Goal: Task Accomplishment & Management: Use online tool/utility

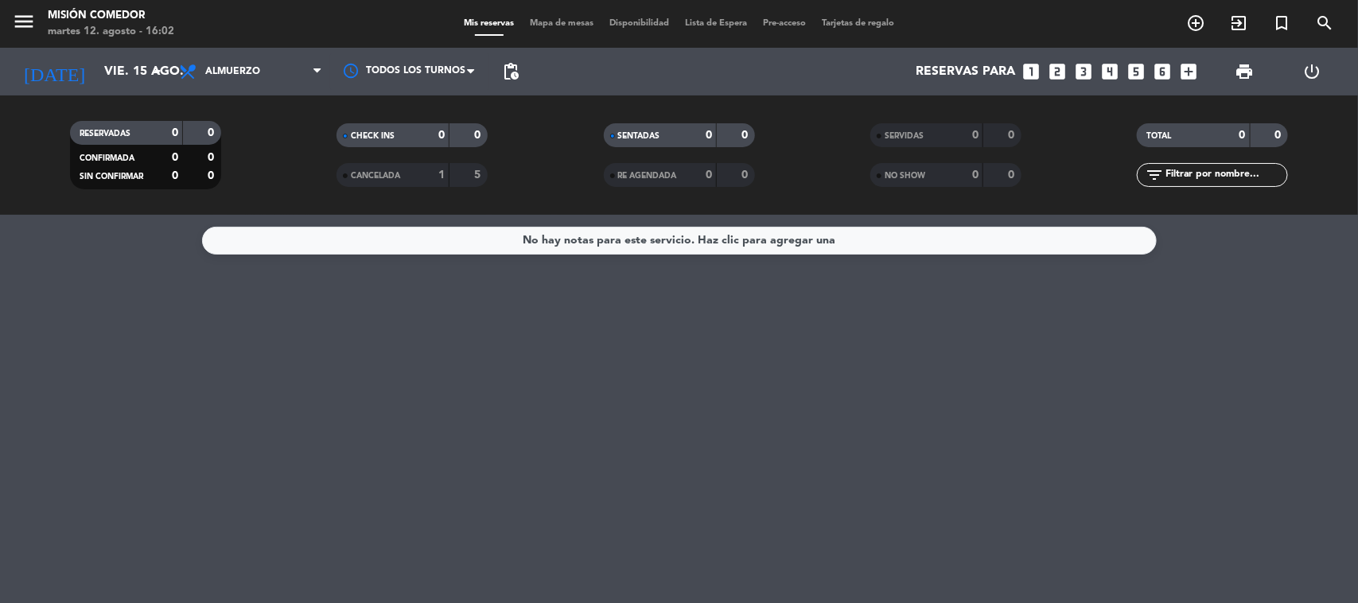
click at [483, 374] on div "No hay notas para este servicio. Haz clic para agregar una" at bounding box center [679, 409] width 1358 height 388
click at [151, 74] on icon "arrow_drop_down" at bounding box center [157, 71] width 19 height 19
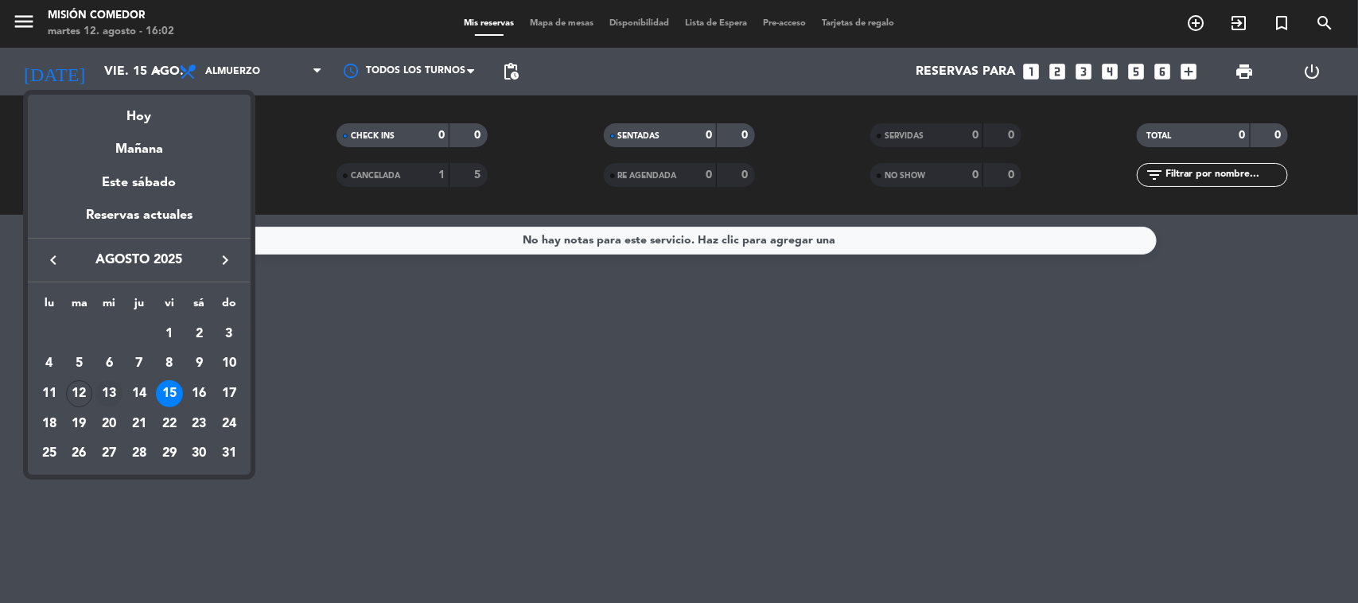
click at [116, 382] on td "13" at bounding box center [109, 394] width 30 height 30
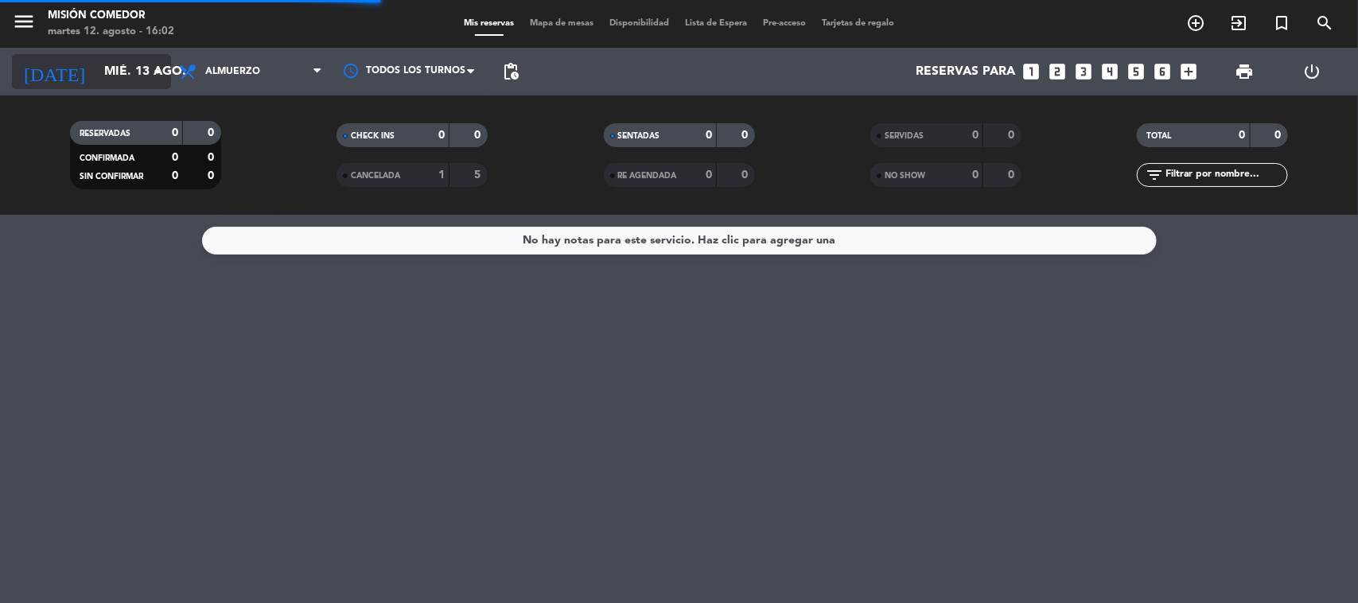
click at [102, 73] on input "mié. 13 ago." at bounding box center [180, 71] width 168 height 31
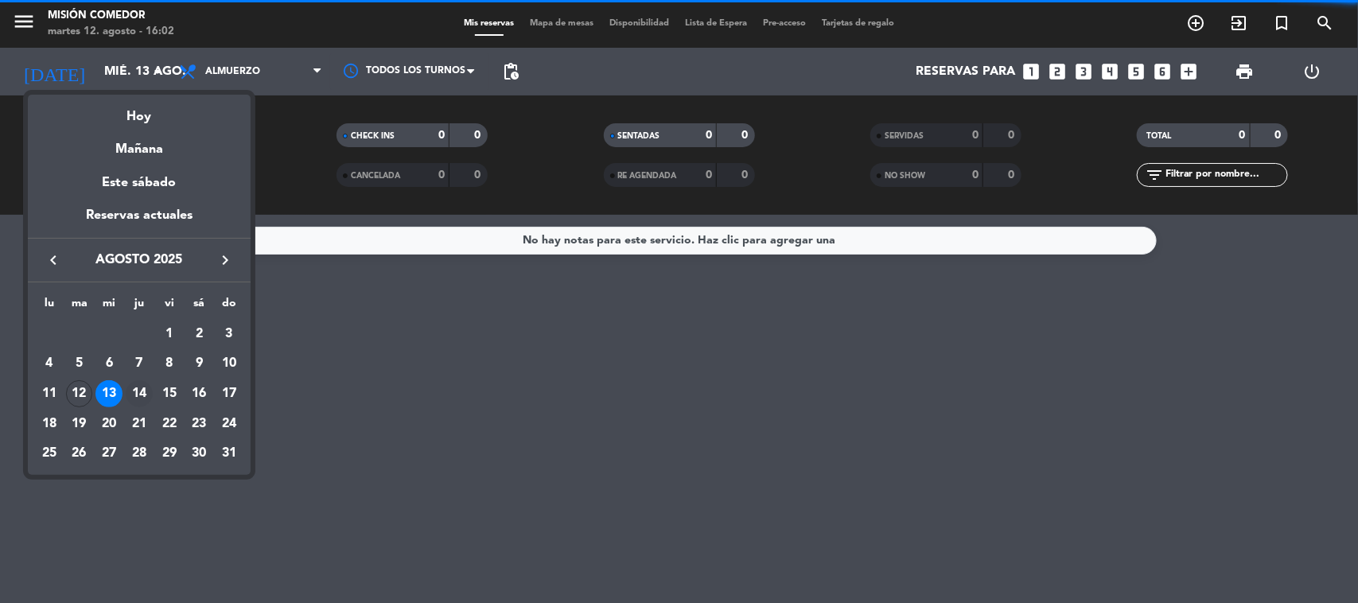
click at [139, 387] on div "14" at bounding box center [139, 393] width 27 height 27
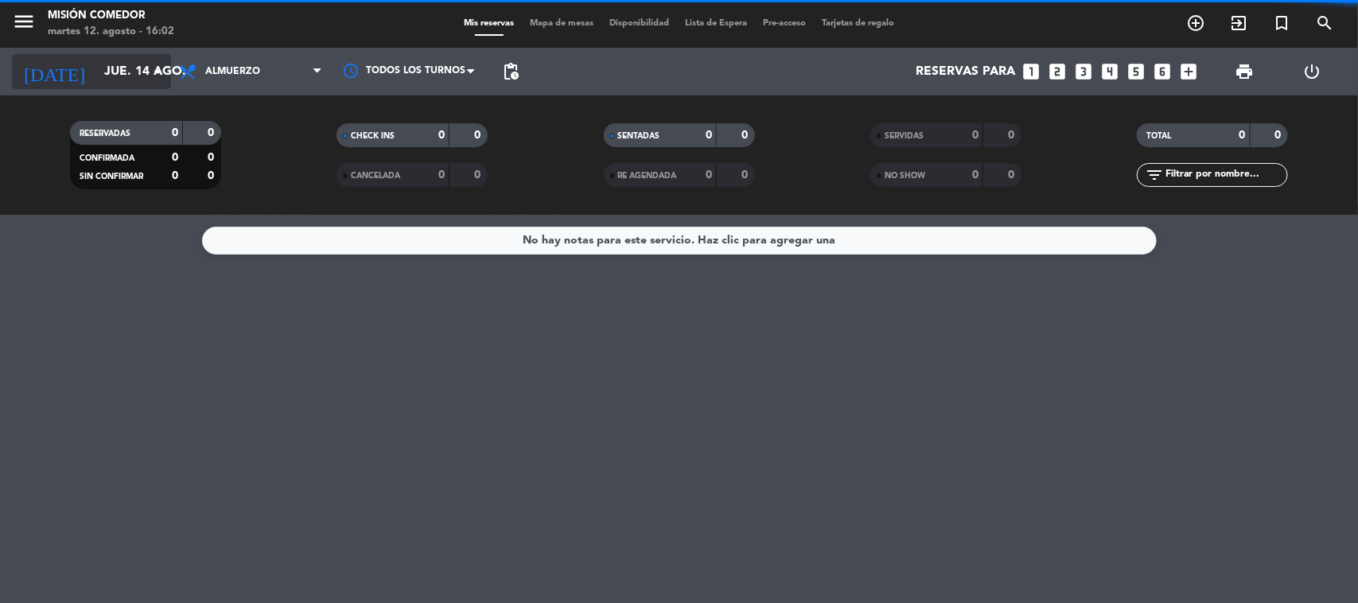
click at [131, 72] on input "jue. 14 ago." at bounding box center [180, 71] width 168 height 31
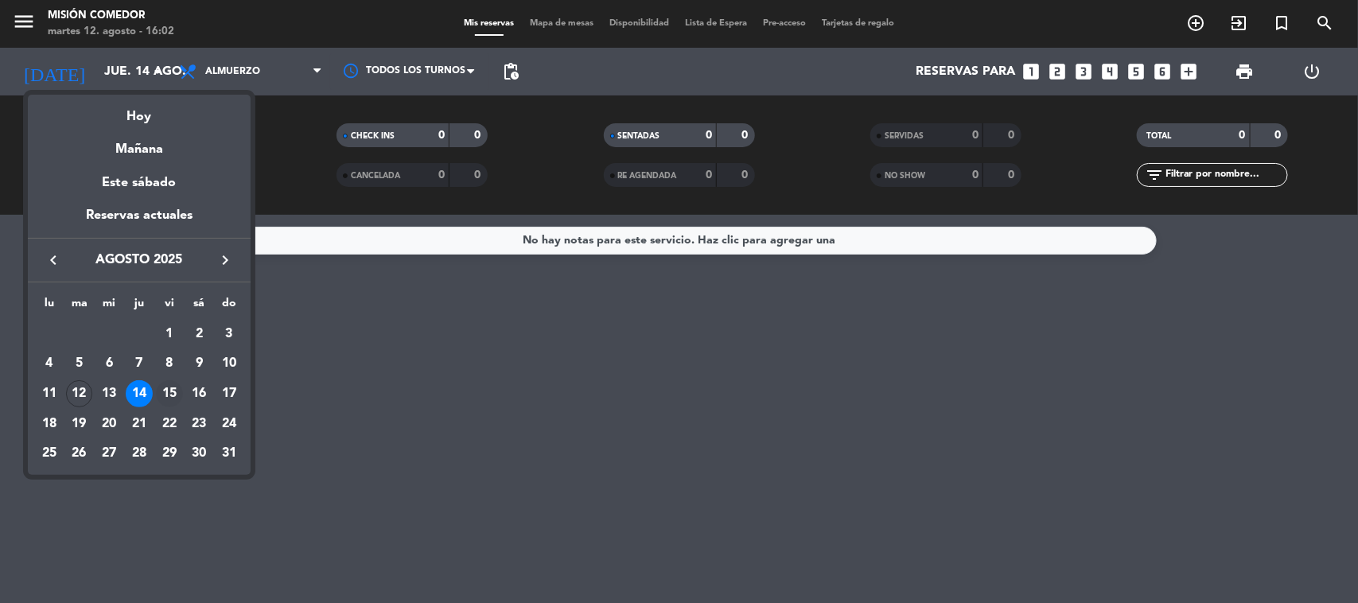
click at [173, 400] on div "15" at bounding box center [169, 393] width 27 height 27
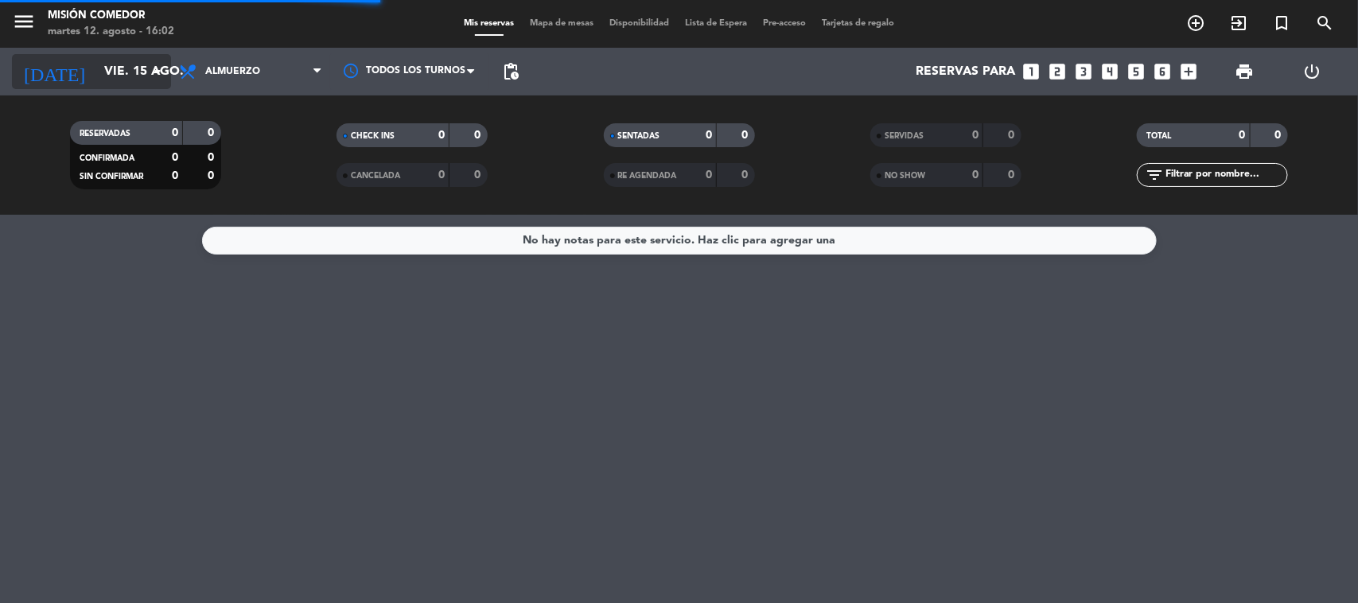
click at [132, 72] on input "vie. 15 ago." at bounding box center [180, 71] width 168 height 31
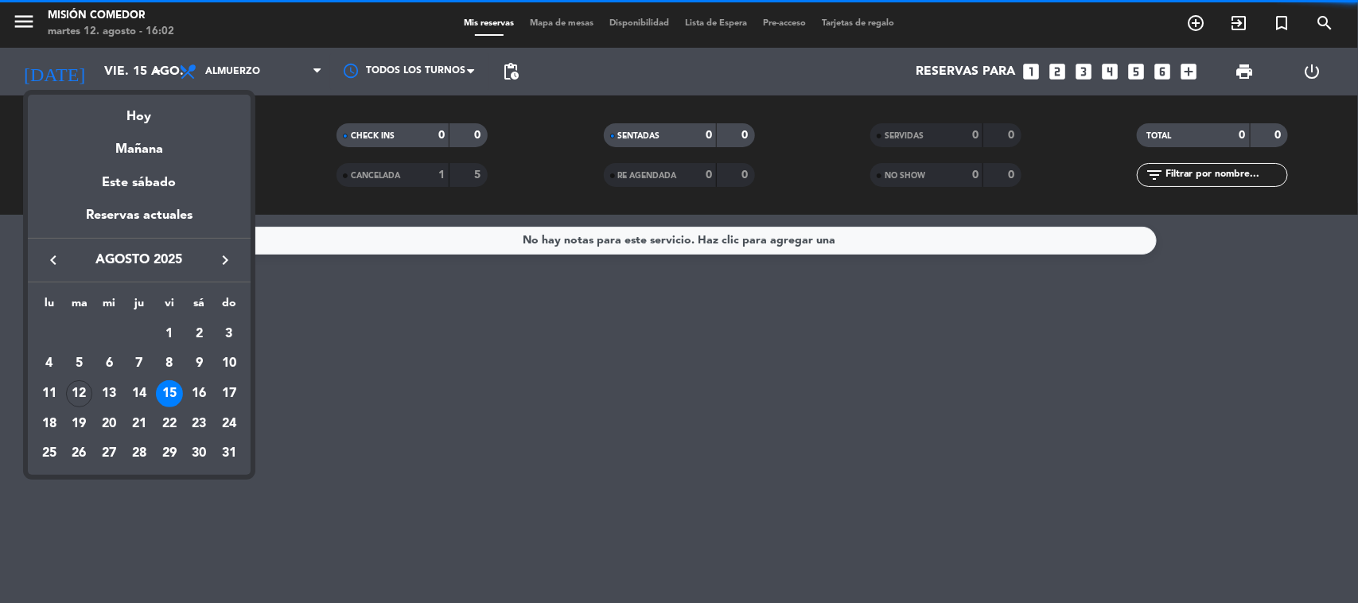
click at [193, 395] on div "16" at bounding box center [198, 393] width 27 height 27
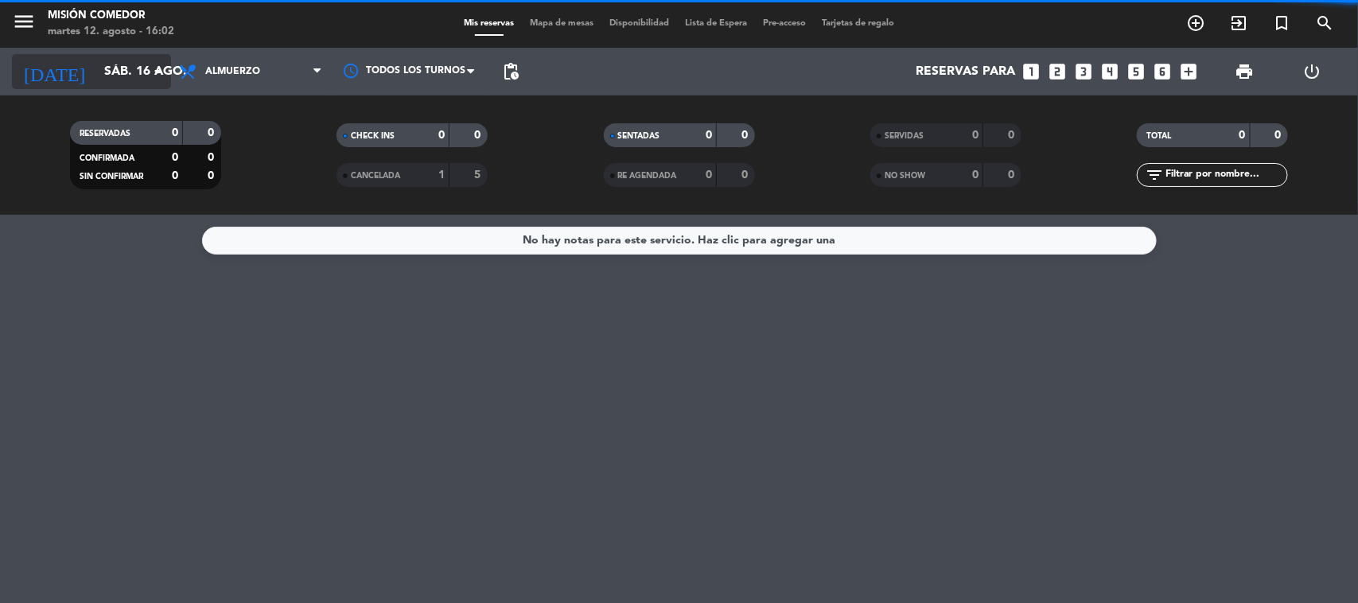
click at [115, 65] on input "sáb. 16 ago." at bounding box center [180, 71] width 168 height 31
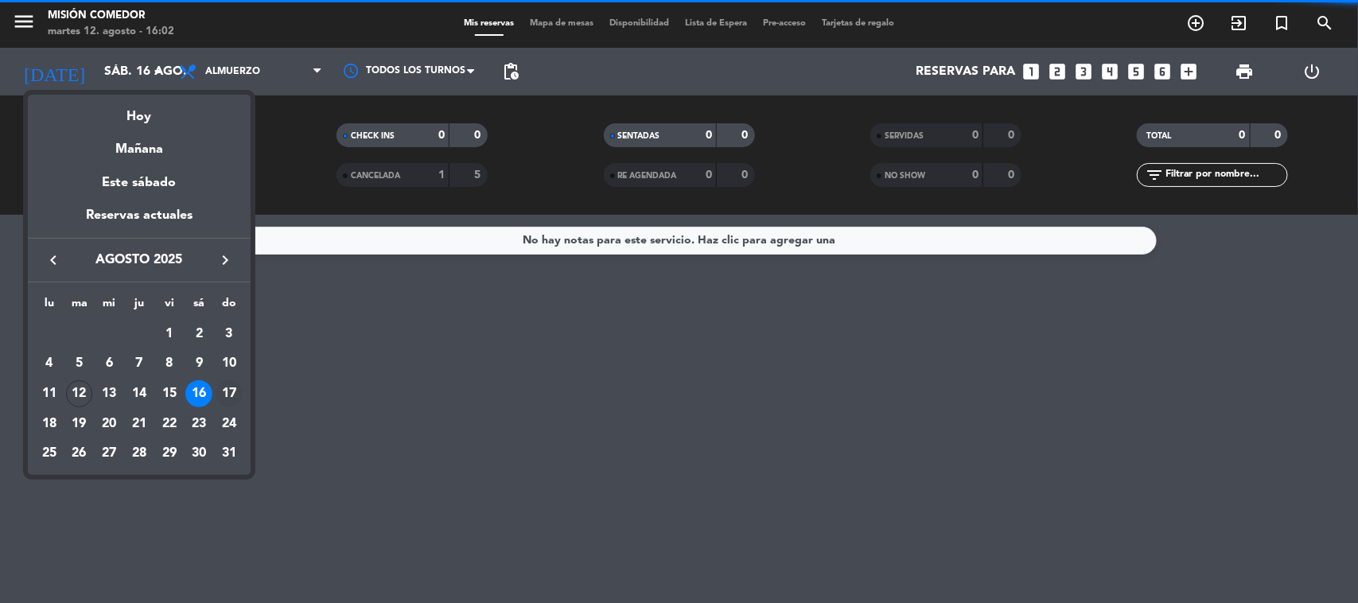
click at [231, 394] on div "17" at bounding box center [229, 393] width 27 height 27
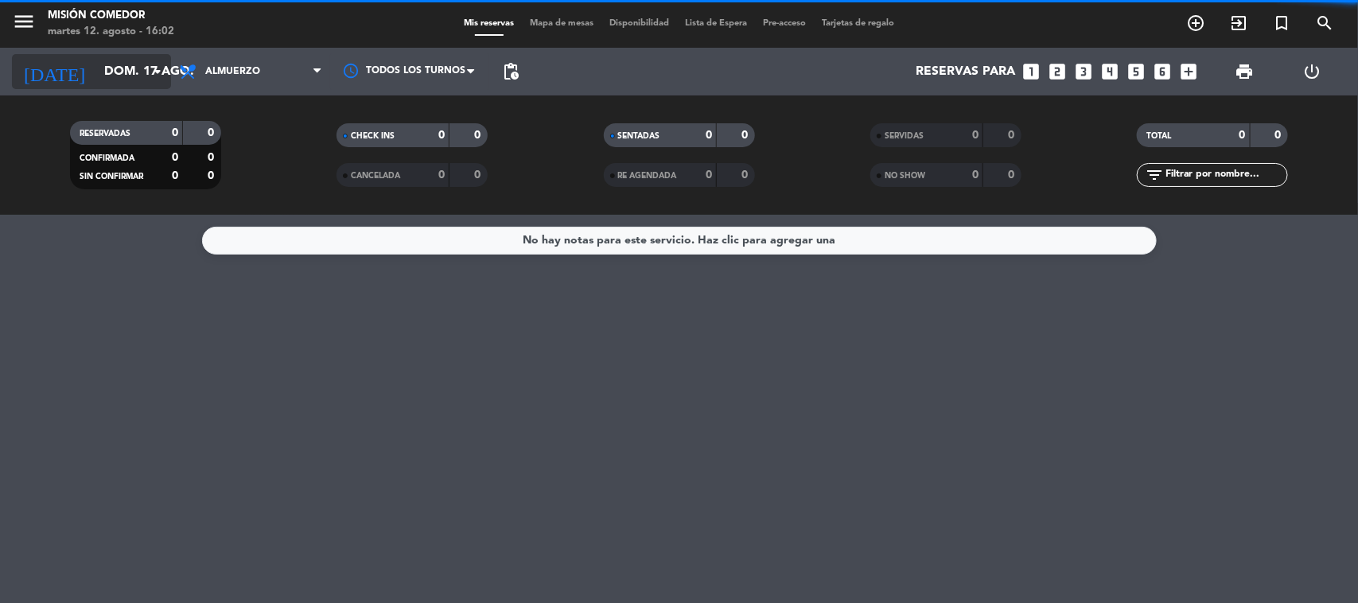
click at [105, 62] on input "dom. 17 ago." at bounding box center [180, 71] width 168 height 31
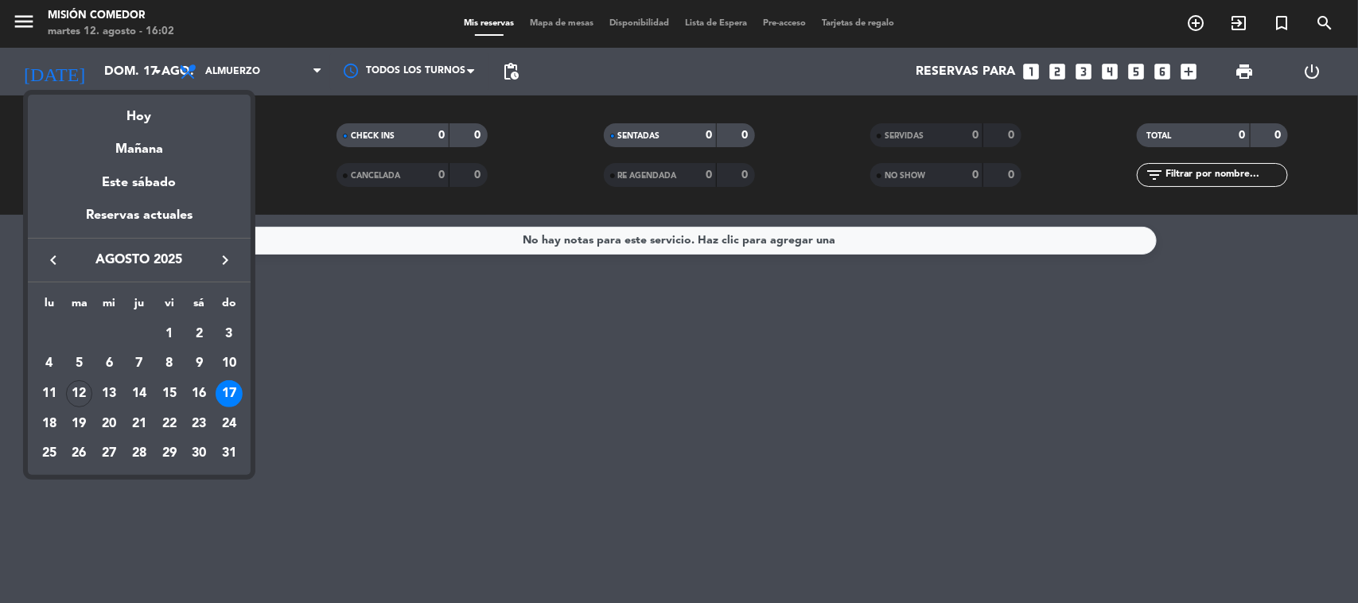
drag, startPoint x: 41, startPoint y: 424, endPoint x: 49, endPoint y: 204, distance: 220.5
click at [42, 424] on div "18" at bounding box center [49, 423] width 27 height 27
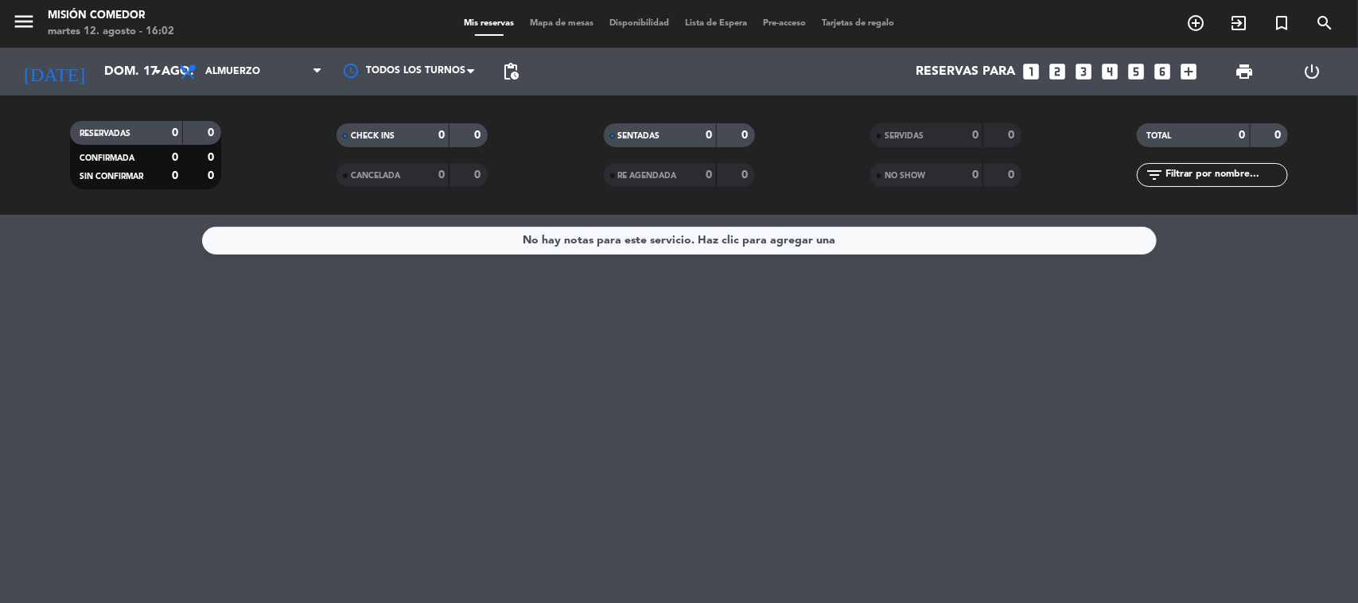
click at [44, 424] on div "No hay notas para este servicio. Haz clic para agregar una" at bounding box center [679, 409] width 1358 height 388
click at [117, 72] on input "lun. 18 ago." at bounding box center [180, 71] width 168 height 31
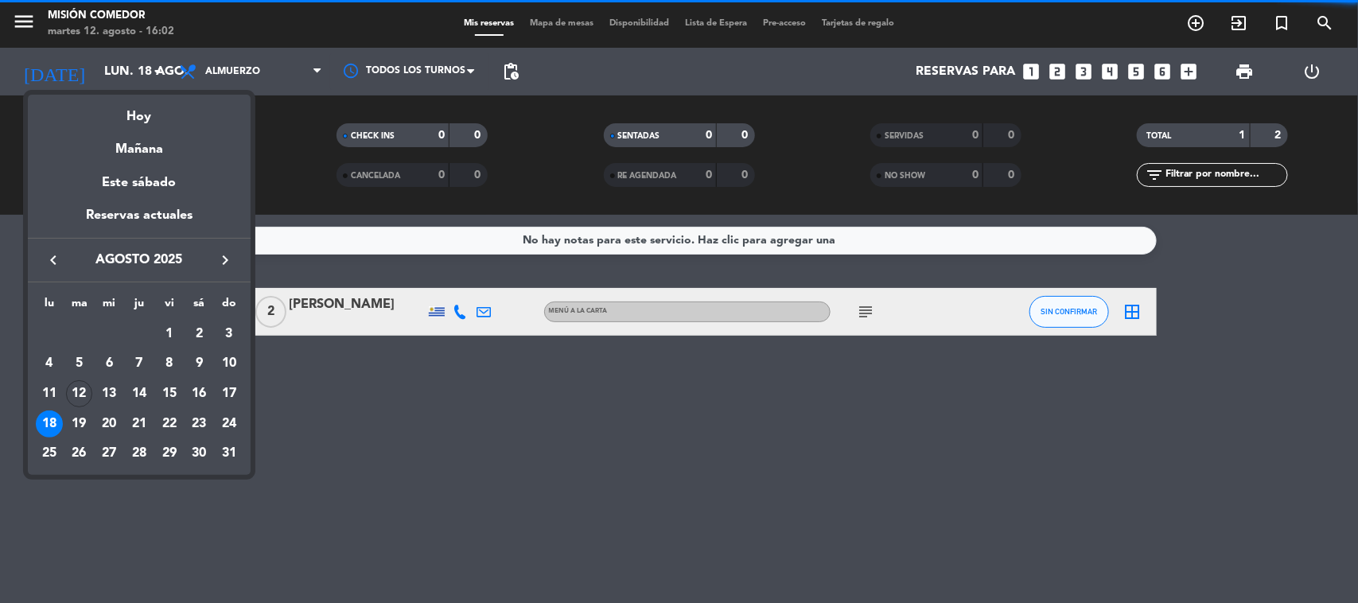
drag, startPoint x: 84, startPoint y: 426, endPoint x: 171, endPoint y: 126, distance: 313.1
click at [82, 422] on div "19" at bounding box center [79, 423] width 27 height 27
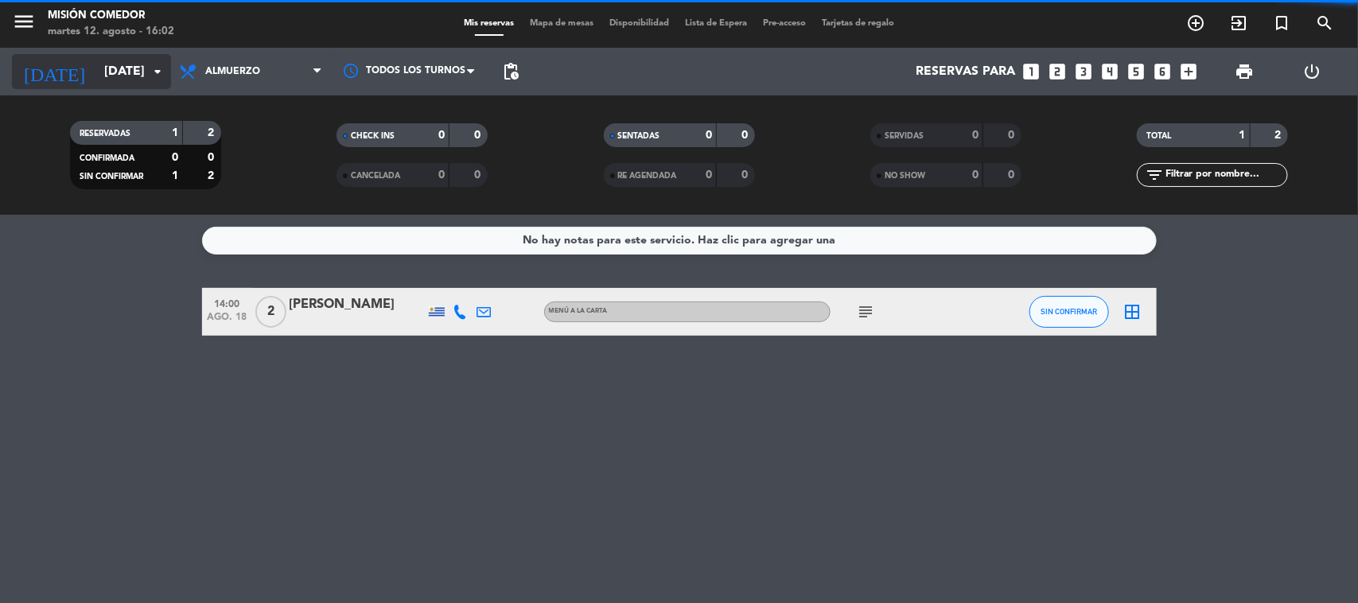
click at [130, 72] on input "[DATE]" at bounding box center [180, 71] width 168 height 31
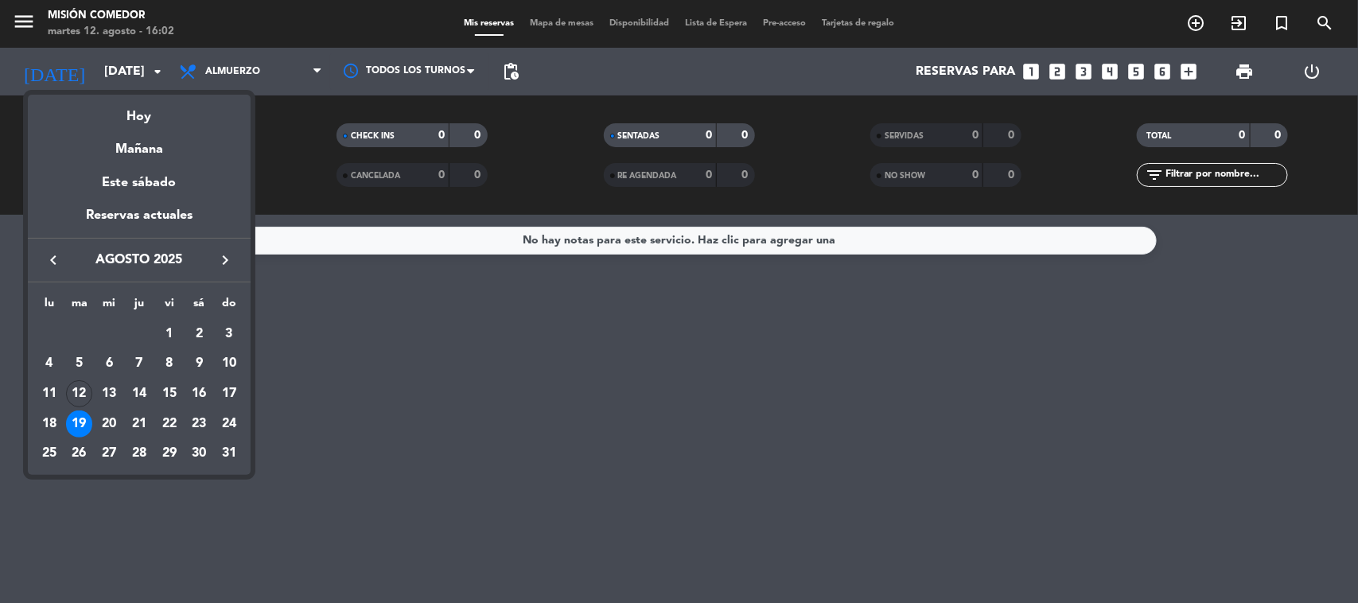
drag, startPoint x: 104, startPoint y: 412, endPoint x: 138, endPoint y: 13, distance: 400.7
click at [106, 412] on div "20" at bounding box center [108, 423] width 27 height 27
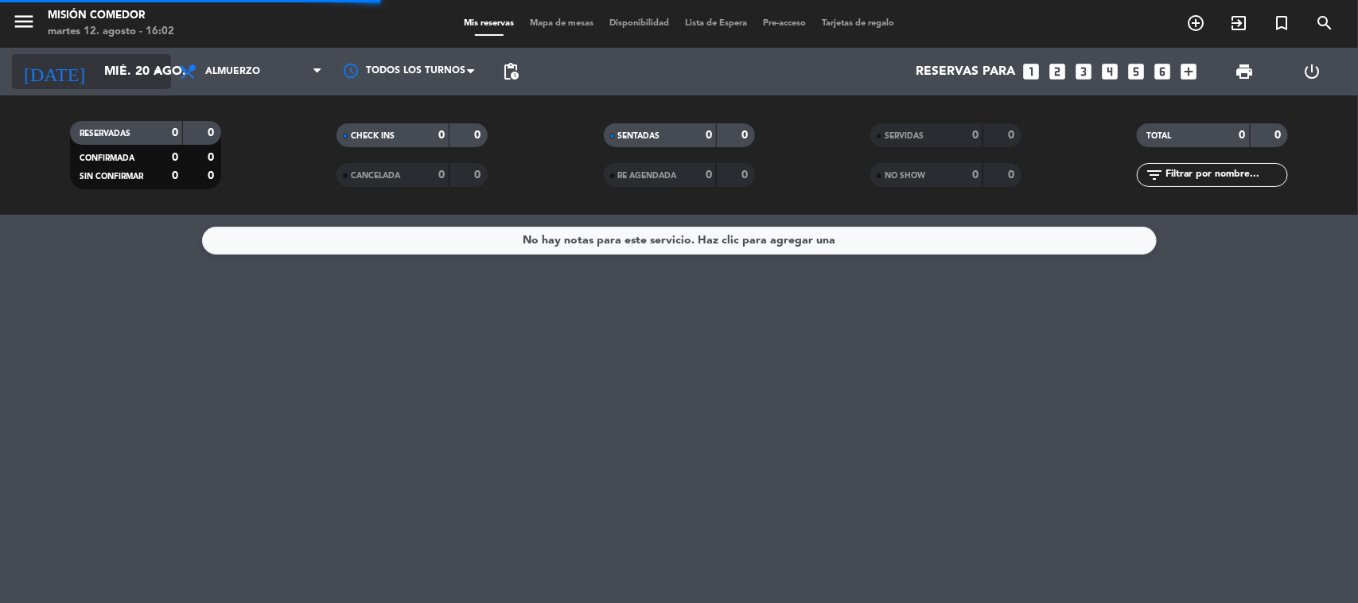
click at [142, 72] on input "mié. 20 ago." at bounding box center [180, 71] width 168 height 31
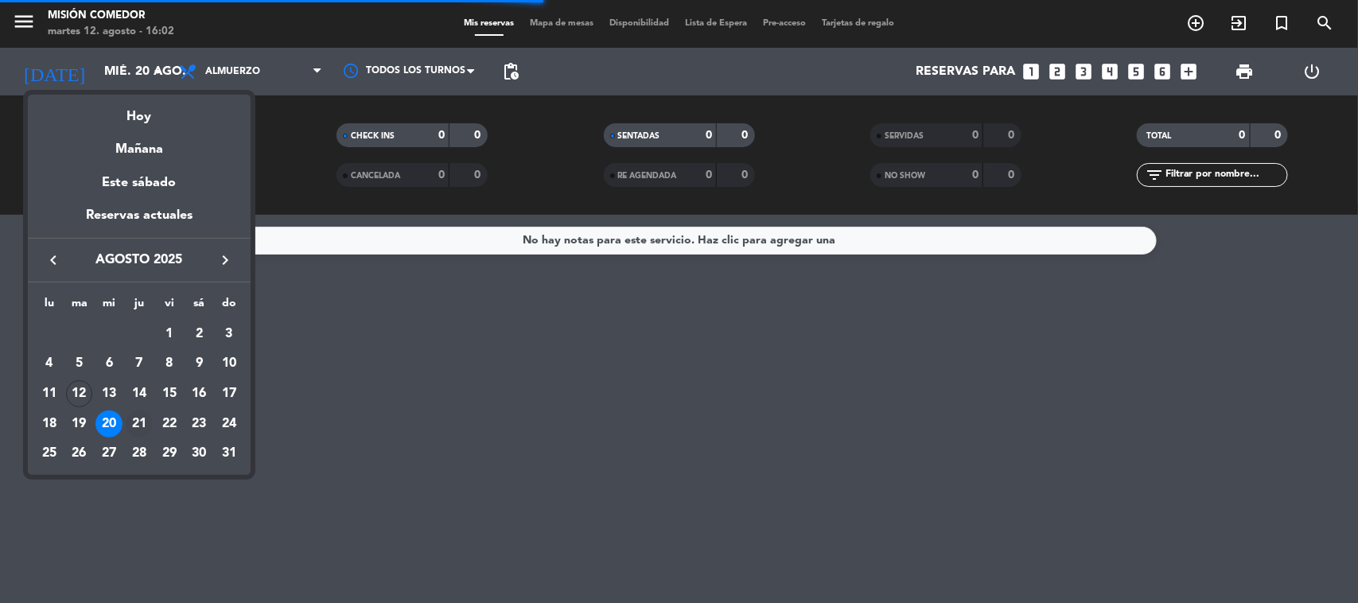
click at [136, 432] on div "21" at bounding box center [139, 423] width 27 height 27
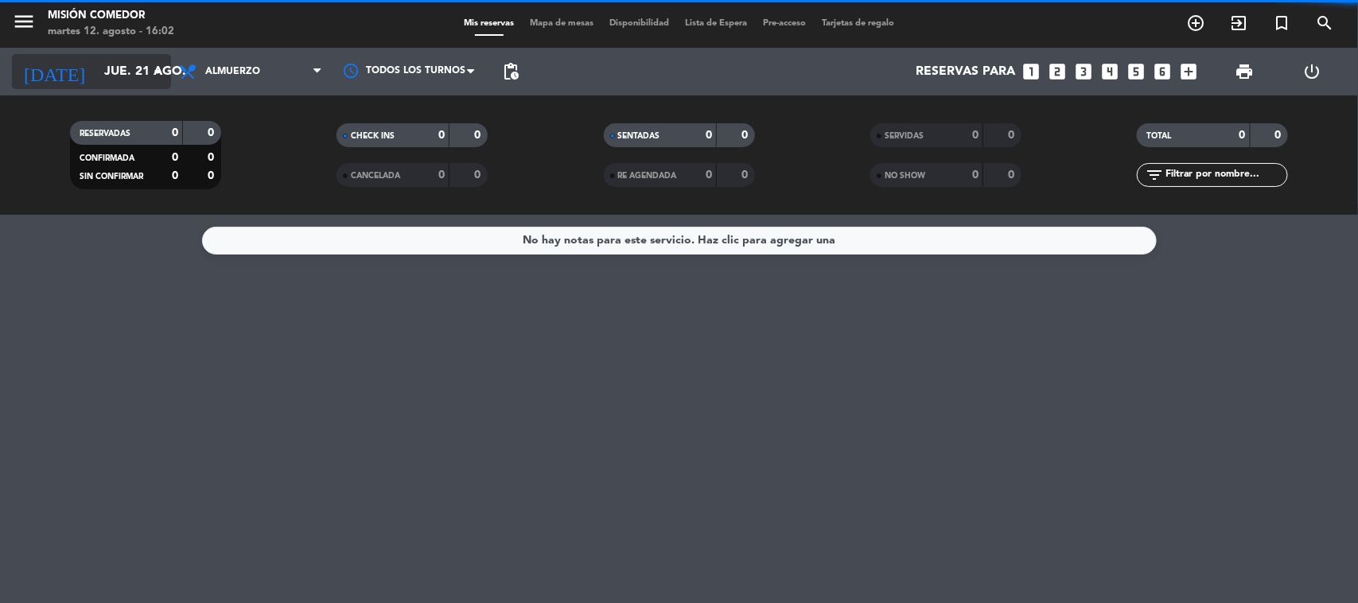
click at [133, 72] on input "jue. 21 ago." at bounding box center [180, 71] width 168 height 31
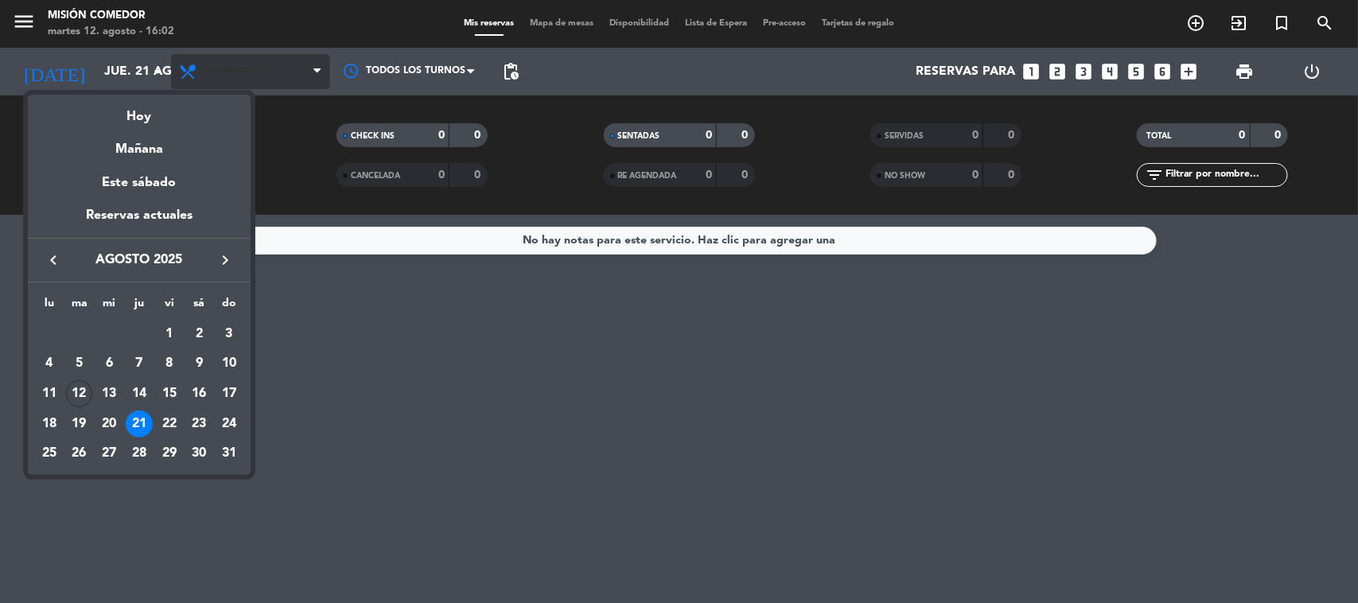
drag, startPoint x: 48, startPoint y: 452, endPoint x: 273, endPoint y: 60, distance: 452.2
click at [49, 451] on div "25" at bounding box center [49, 453] width 27 height 27
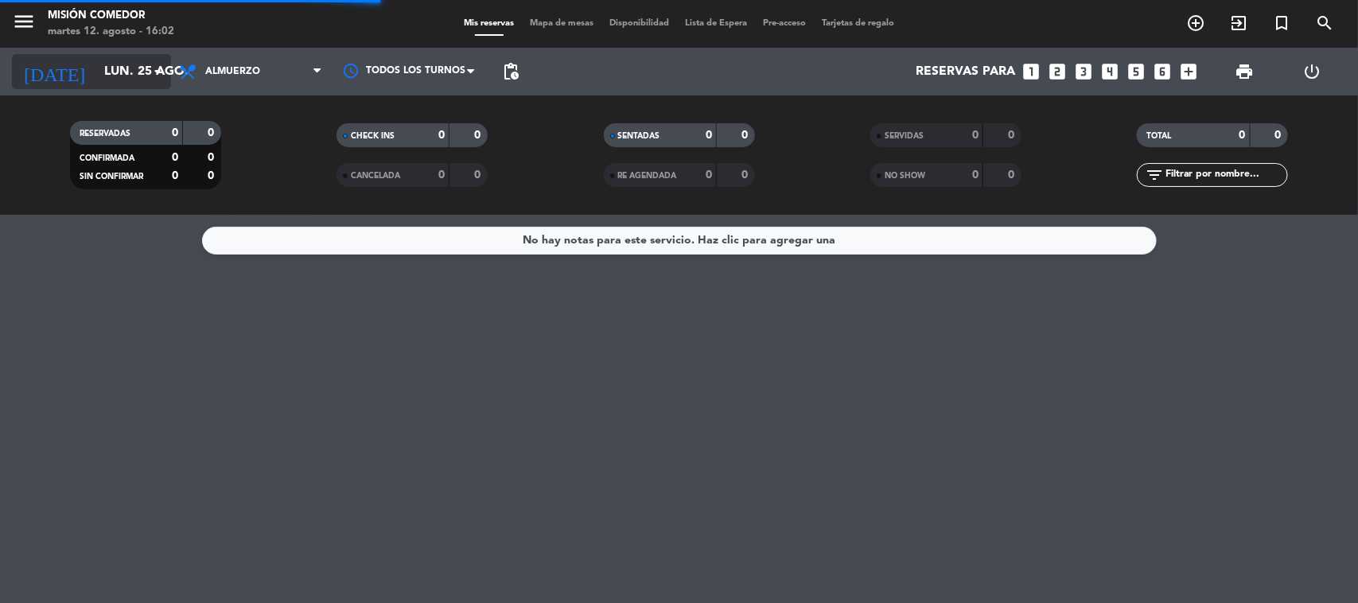
click at [107, 81] on input "lun. 25 ago." at bounding box center [180, 71] width 168 height 31
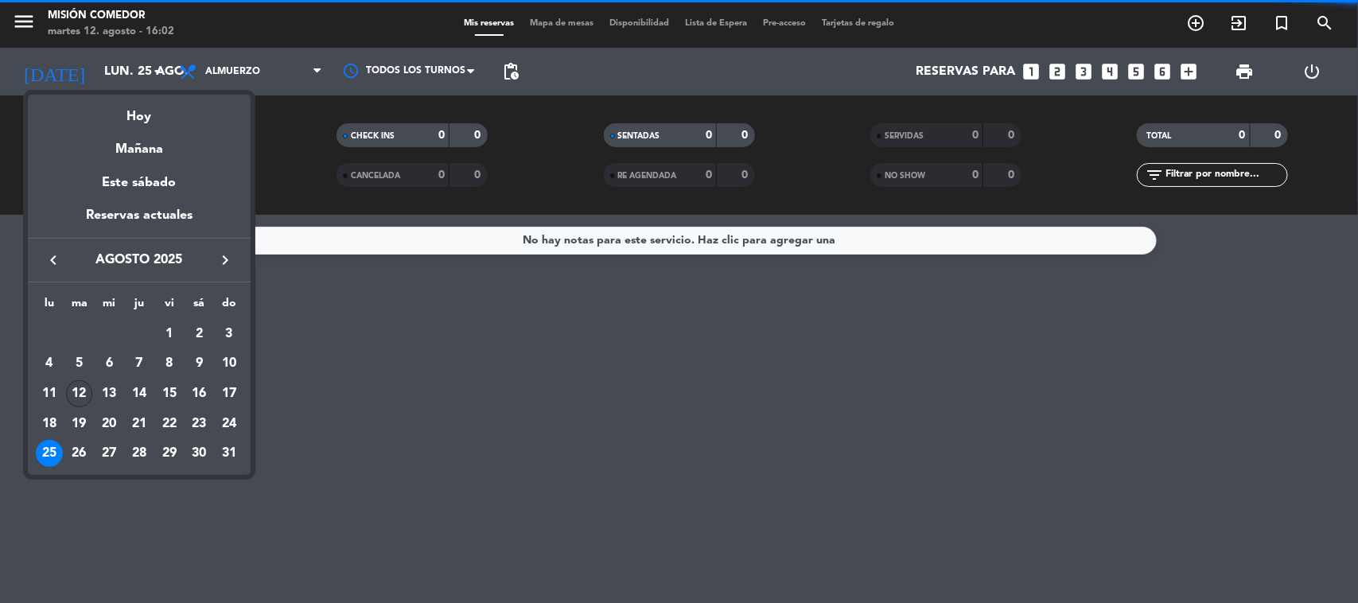
click at [73, 391] on div "12" at bounding box center [79, 393] width 27 height 27
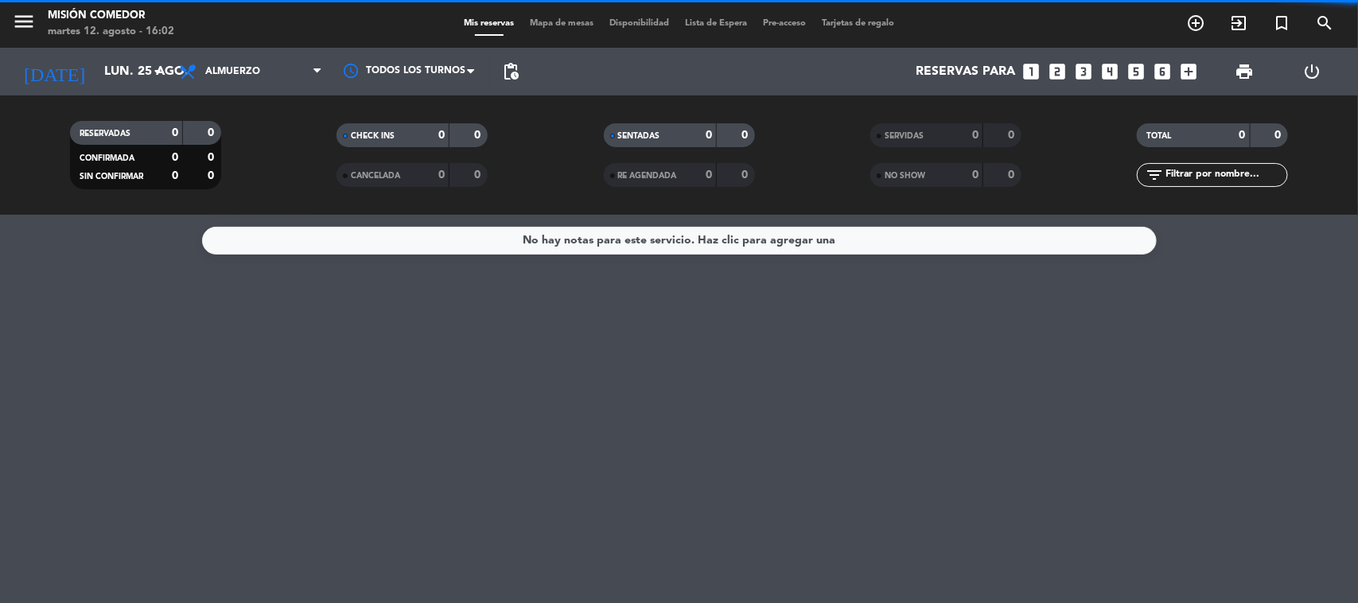
type input "[DATE]"
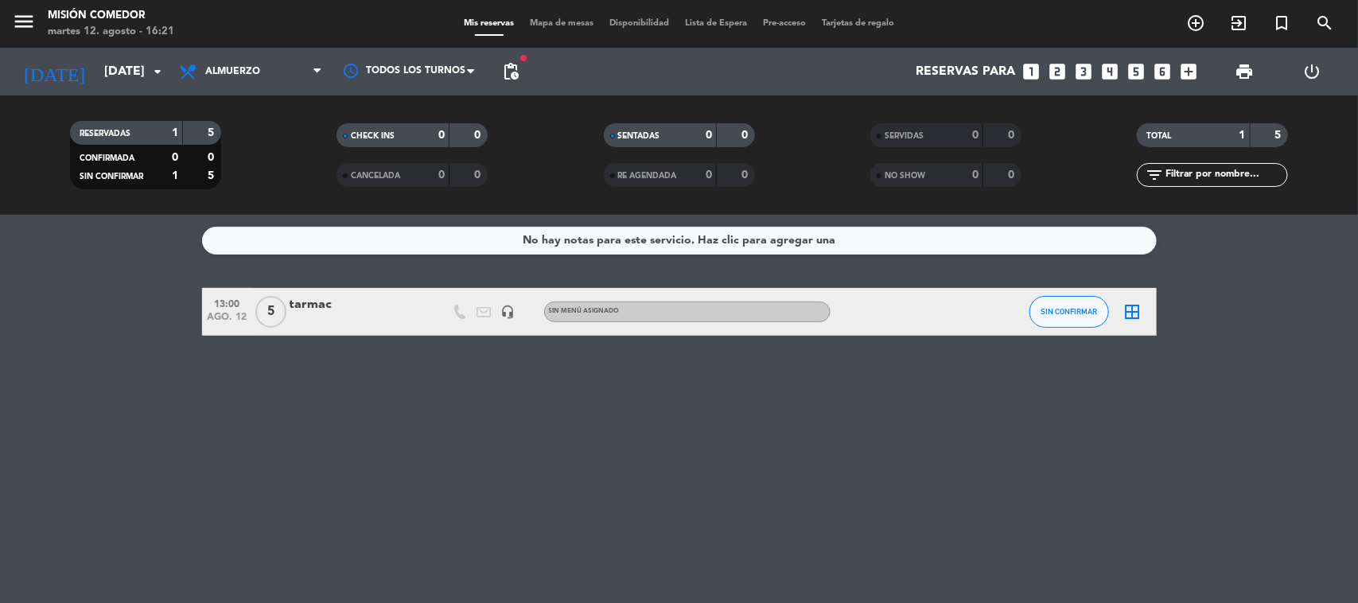
click at [391, 441] on div "No hay notas para este servicio. Haz clic para agregar una 13:00 [DATE] 5 tarma…" at bounding box center [679, 409] width 1358 height 388
